Goal: Task Accomplishment & Management: Use online tool/utility

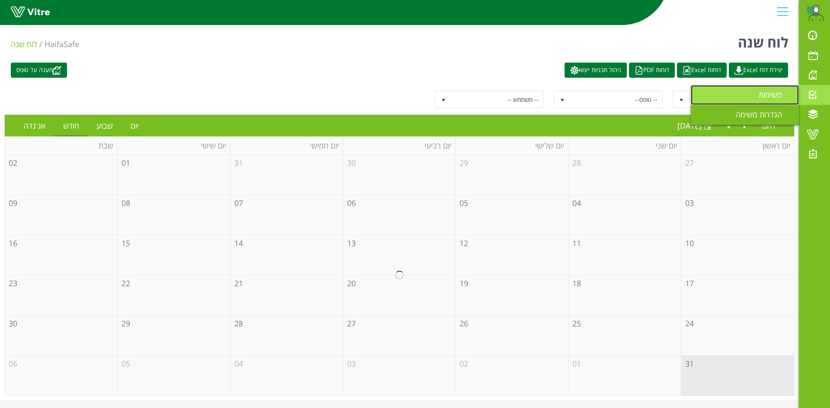
click at [755, 94] on link "משימות" at bounding box center [745, 95] width 108 height 20
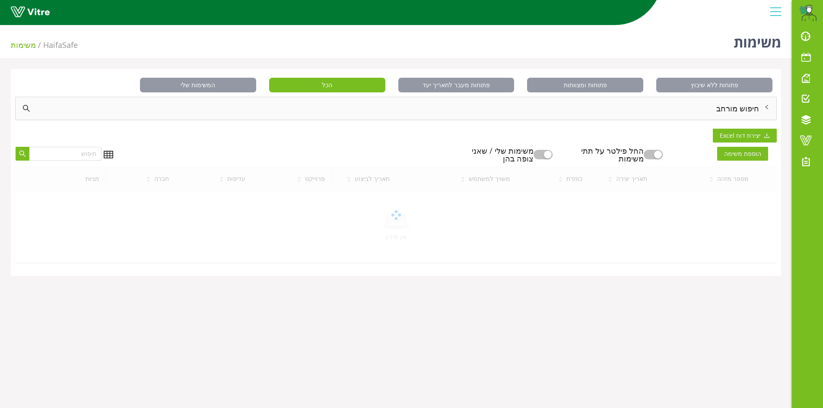
click at [744, 110] on div "חיפוש מורחב" at bounding box center [396, 108] width 761 height 22
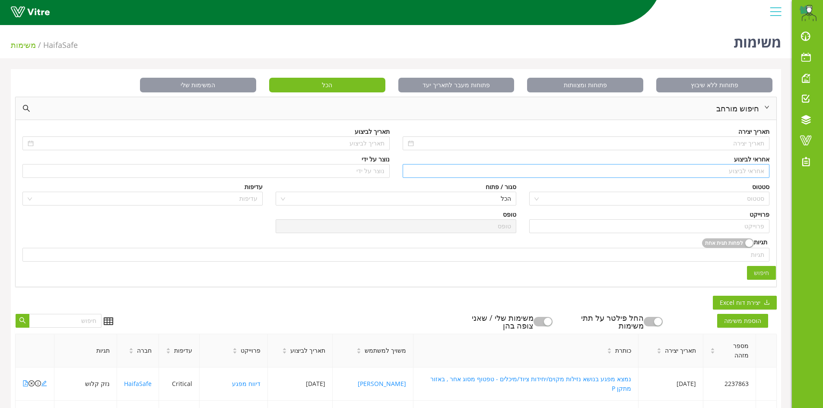
click at [756, 171] on input "search" at bounding box center [586, 171] width 357 height 13
type input "n"
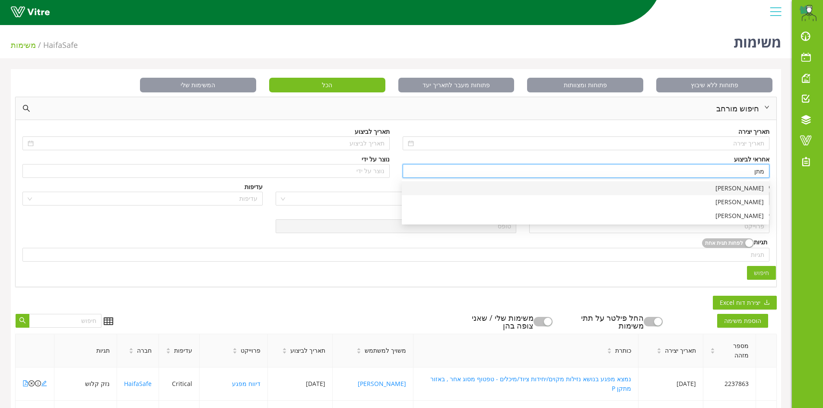
click at [747, 191] on div "[PERSON_NAME]" at bounding box center [585, 189] width 357 height 10
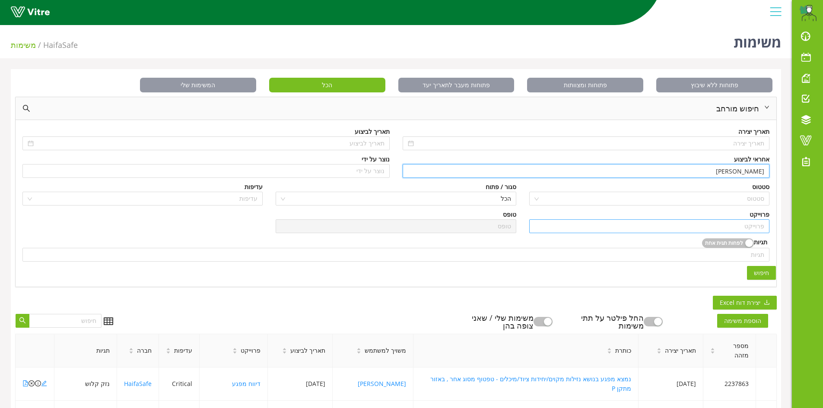
type input "[PERSON_NAME]"
click at [756, 226] on input "search" at bounding box center [650, 226] width 230 height 13
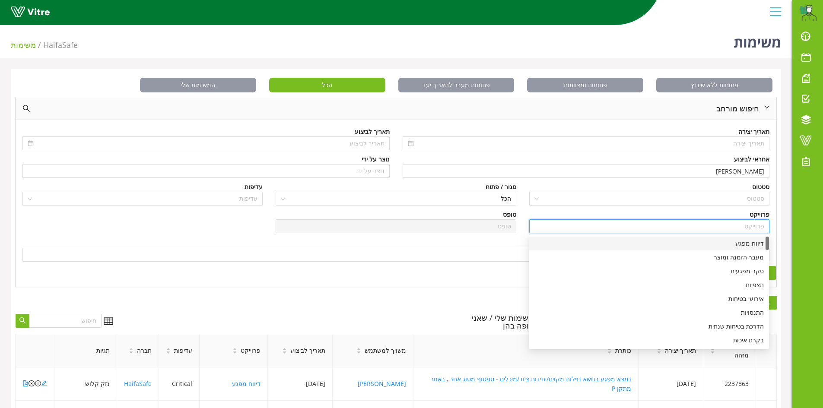
click at [756, 245] on div "דיווח מפגע" at bounding box center [649, 244] width 230 height 10
type input "דיווח מפגע"
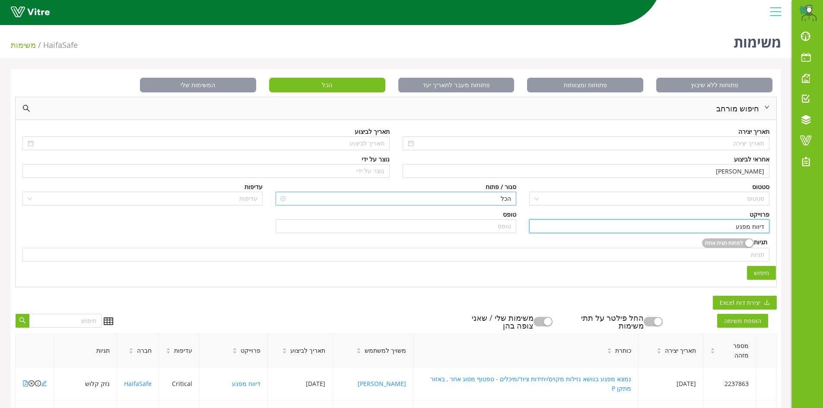
click at [505, 199] on span "הכל" at bounding box center [396, 198] width 230 height 13
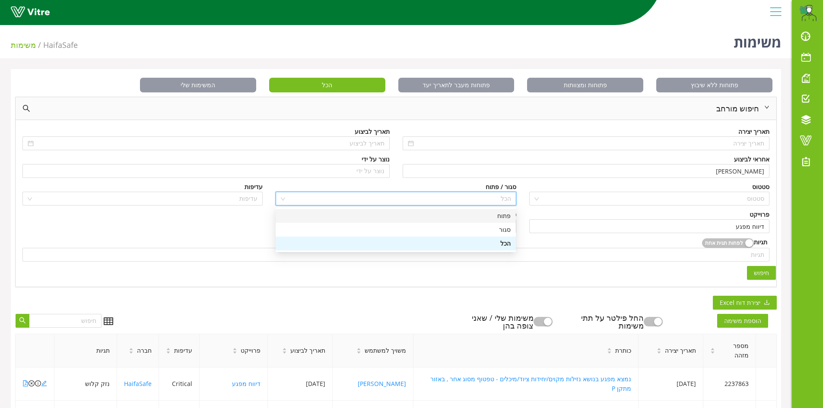
click at [505, 215] on div "פתוח" at bounding box center [396, 216] width 230 height 10
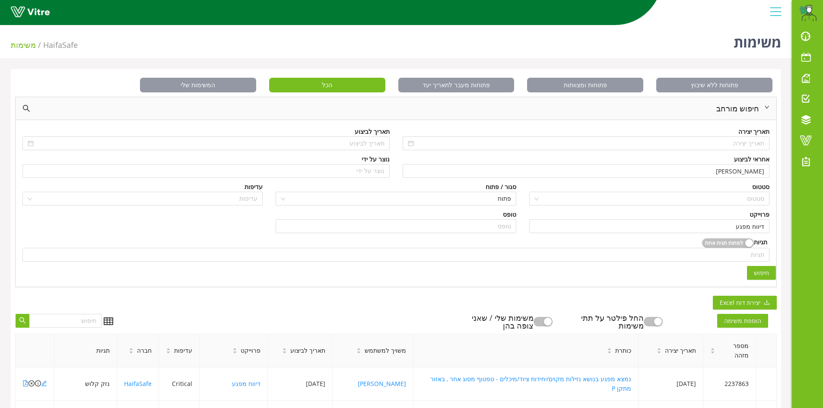
click at [758, 274] on span "חיפוש" at bounding box center [761, 273] width 15 height 10
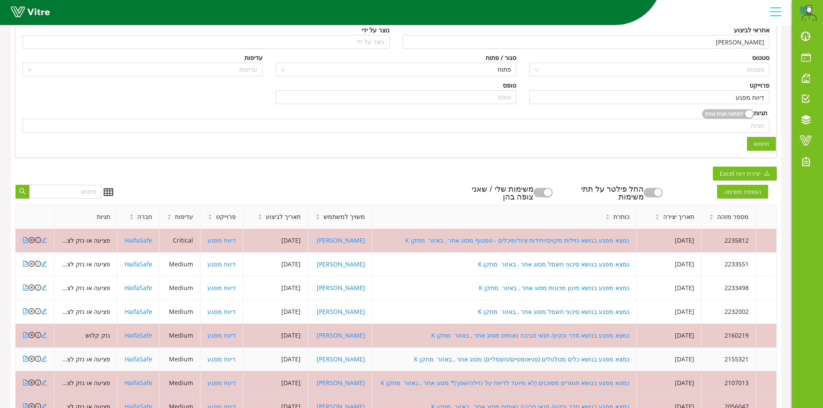
scroll to position [130, 0]
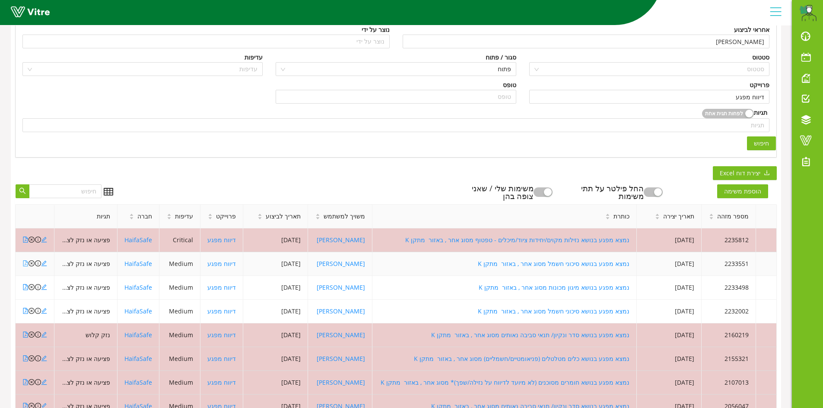
click at [24, 263] on icon "file-pdf" at bounding box center [25, 264] width 6 height 6
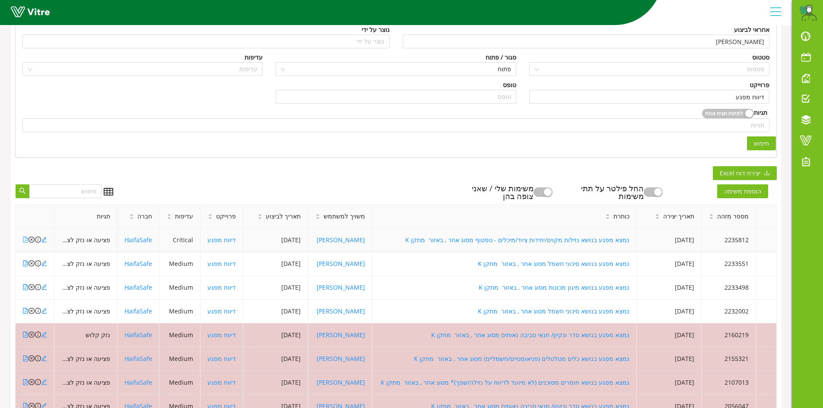
click at [26, 241] on icon "file-pdf" at bounding box center [25, 240] width 5 height 6
